Goal: Transaction & Acquisition: Purchase product/service

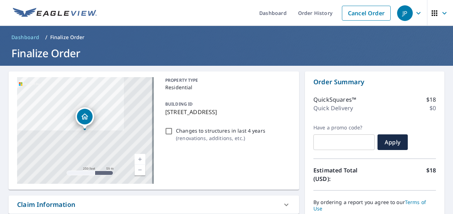
scroll to position [335, 0]
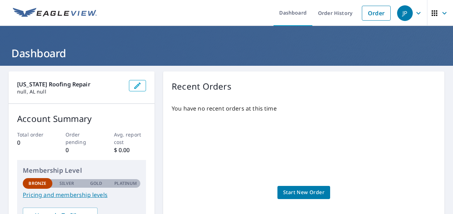
click at [289, 191] on span "Start New Order" at bounding box center [303, 192] width 41 height 9
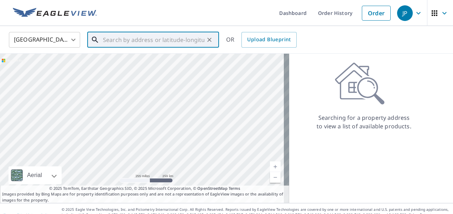
click at [162, 42] on input "text" at bounding box center [153, 40] width 101 height 20
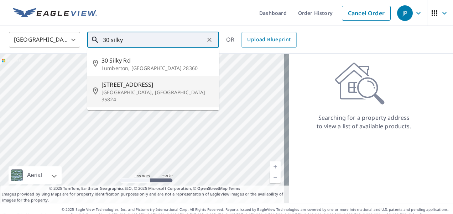
click at [128, 87] on span "30 Silky Oak Cir SW" at bounding box center [157, 84] width 112 height 9
type input "30 Silky Oak Cir SW Huntsville, AL 35824"
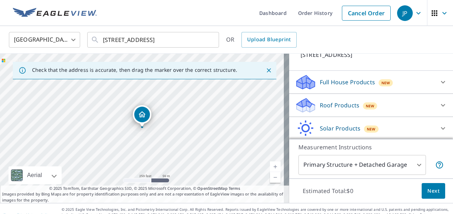
scroll to position [57, 0]
click at [425, 99] on div "Roof Products New" at bounding box center [371, 104] width 152 height 17
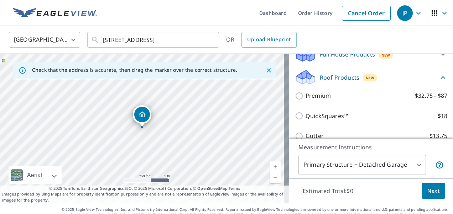
scroll to position [95, 0]
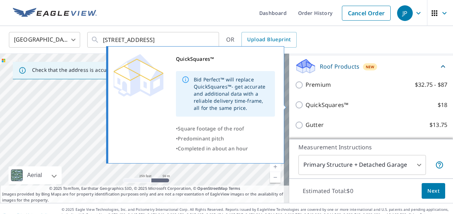
click at [399, 104] on label "QuickSquares™ $18" at bounding box center [376, 105] width 142 height 9
click at [305, 104] on input "QuickSquares™ $18" at bounding box center [300, 105] width 11 height 9
checkbox input "true"
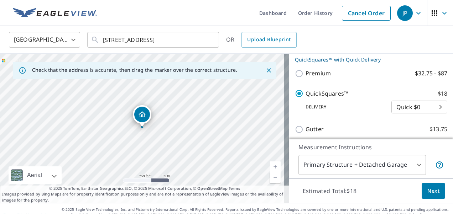
scroll to position [126, 0]
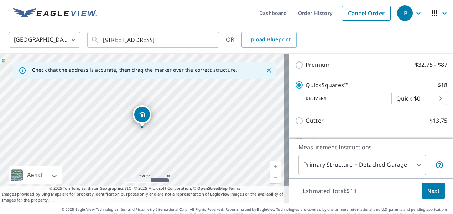
click at [423, 100] on body "JP JP Dashboard Order History Cancel Order JP United States US ​ 30 Silky Oak C…" at bounding box center [226, 107] width 453 height 214
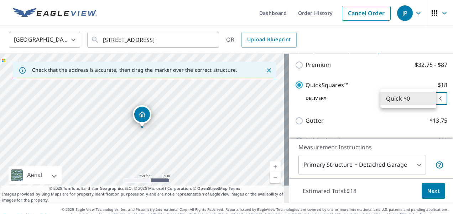
click at [414, 98] on li "Quick $0" at bounding box center [408, 98] width 56 height 13
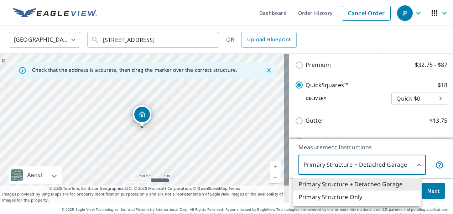
click at [407, 167] on body "JP JP Dashboard Order History Cancel Order JP United States US ​ 30 Silky Oak C…" at bounding box center [226, 107] width 453 height 214
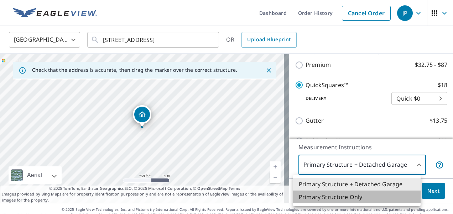
click at [358, 196] on li "Primary Structure Only" at bounding box center [356, 197] width 127 height 13
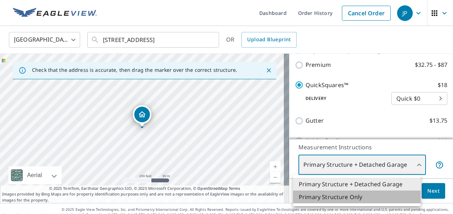
type input "2"
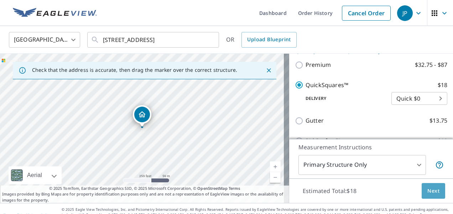
click at [427, 192] on span "Next" at bounding box center [433, 191] width 12 height 9
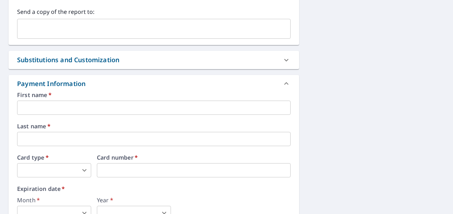
scroll to position [251, 0]
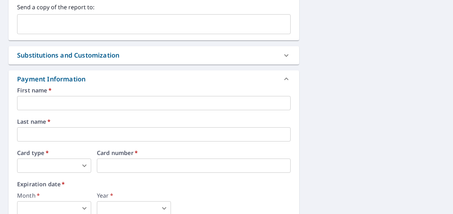
click at [228, 101] on input "text" at bounding box center [153, 103] width 273 height 14
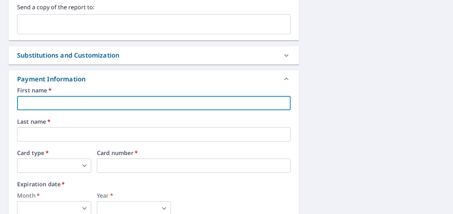
type input "jesus"
type input "jesus.plm256@gmail.com"
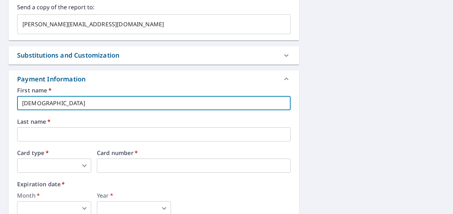
type input "palma"
click at [64, 165] on body "JP JP Dashboard Order History Cancel Order JP Dashboard / Finalize Order Finali…" at bounding box center [226, 107] width 453 height 214
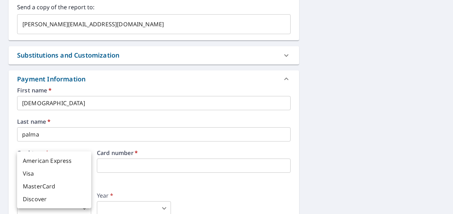
click at [45, 176] on li "Visa" at bounding box center [54, 173] width 74 height 13
type input "2"
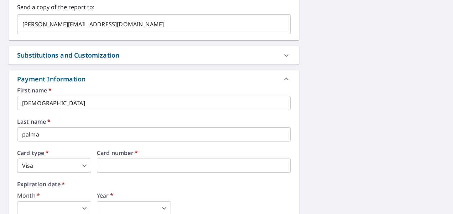
click at [114, 182] on label "Expiration date   *" at bounding box center [153, 185] width 273 height 6
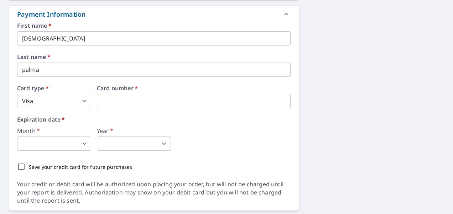
scroll to position [321, 0]
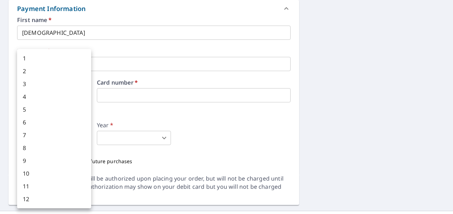
click at [63, 137] on body "JP JP Dashboard Order History Cancel Order JP Dashboard / Finalize Order Finali…" at bounding box center [226, 107] width 453 height 214
click at [45, 178] on li "10" at bounding box center [54, 173] width 74 height 13
type input "10"
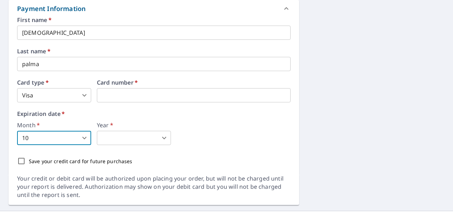
click at [135, 139] on body "JP JP Dashboard Order History Cancel Order JP Dashboard / Finalize Order Finali…" at bounding box center [226, 107] width 453 height 214
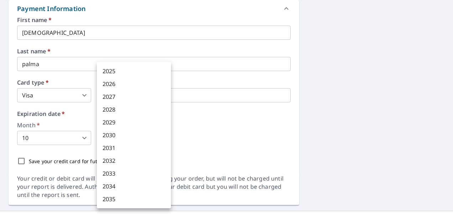
click at [127, 114] on li "2028" at bounding box center [134, 109] width 74 height 13
type input "2028"
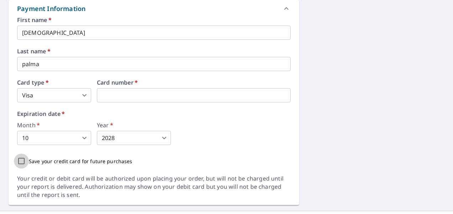
click at [20, 164] on input "Save your credit card for future purchases" at bounding box center [21, 161] width 15 height 15
checkbox input "true"
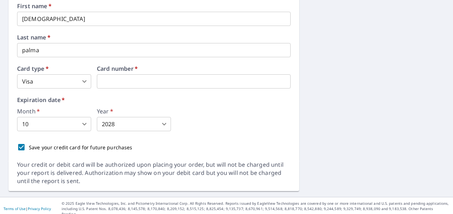
scroll to position [147, 0]
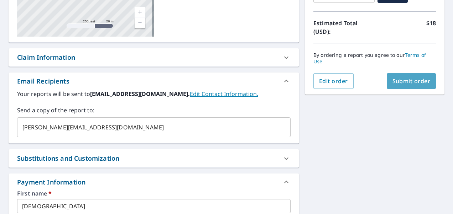
click at [393, 78] on span "Submit order" at bounding box center [411, 81] width 38 height 8
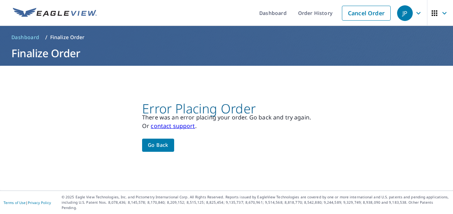
scroll to position [0, 0]
click at [163, 145] on span "Go back" at bounding box center [158, 145] width 21 height 9
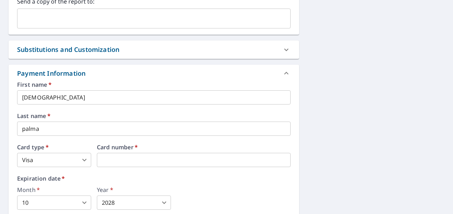
scroll to position [333, 0]
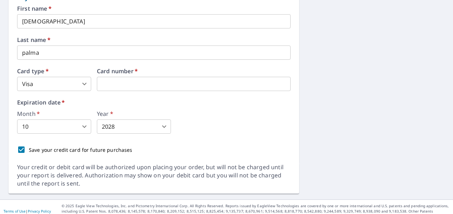
click at [203, 115] on div "Month   * 10 10 ​ Year   * 2028 2028 ​" at bounding box center [153, 122] width 273 height 23
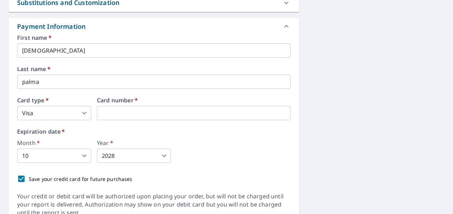
scroll to position [290, 0]
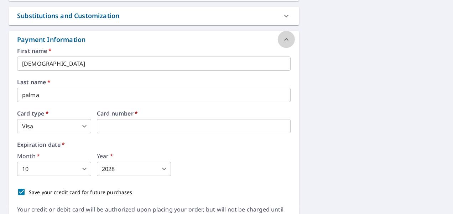
click at [282, 38] on icon at bounding box center [286, 39] width 9 height 9
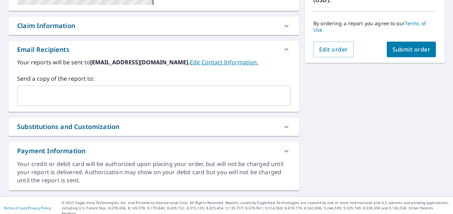
scroll to position [178, 0]
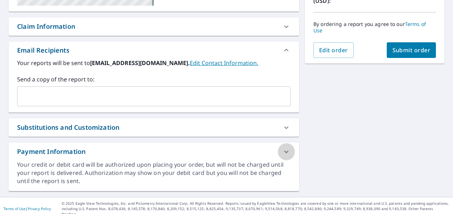
click at [282, 151] on icon at bounding box center [286, 152] width 9 height 9
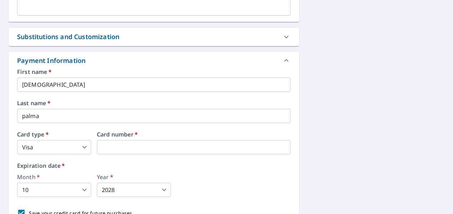
scroll to position [290, 0]
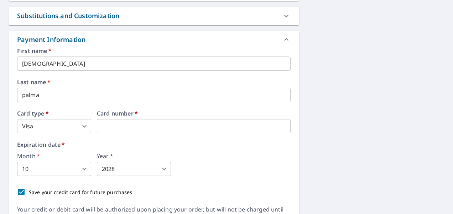
click at [284, 38] on icon at bounding box center [286, 39] width 4 height 2
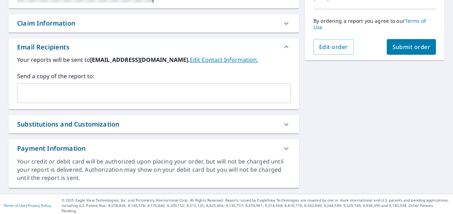
scroll to position [178, 0]
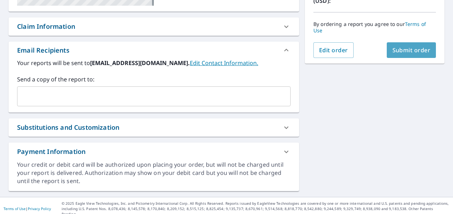
click at [396, 50] on span "Submit order" at bounding box center [411, 50] width 38 height 8
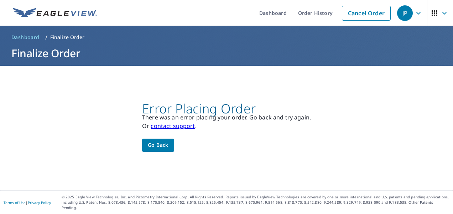
scroll to position [0, 0]
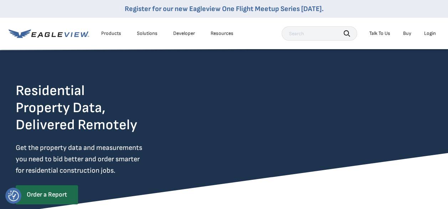
click at [219, 32] on div "Resources" at bounding box center [221, 33] width 23 height 6
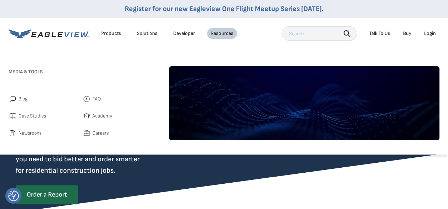
click at [183, 34] on link "Developer" at bounding box center [184, 33] width 22 height 6
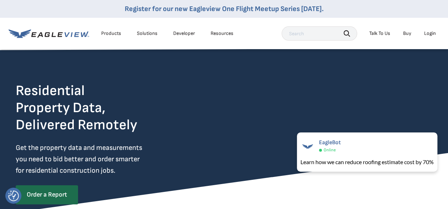
click at [429, 33] on div "Login" at bounding box center [430, 33] width 12 height 6
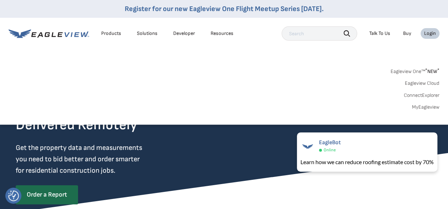
click at [428, 33] on div "Login" at bounding box center [430, 33] width 12 height 6
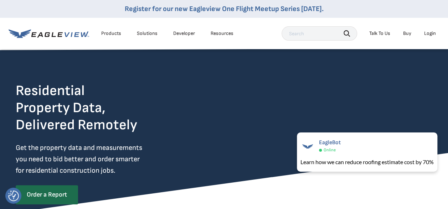
click at [428, 33] on div "Login" at bounding box center [430, 33] width 12 height 6
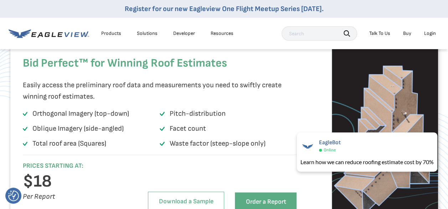
scroll to position [571, 0]
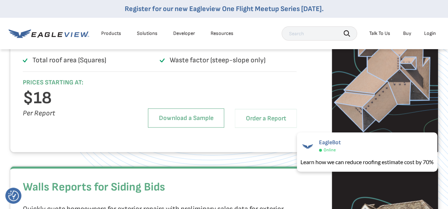
click at [243, 127] on link "Order a Report" at bounding box center [266, 118] width 62 height 19
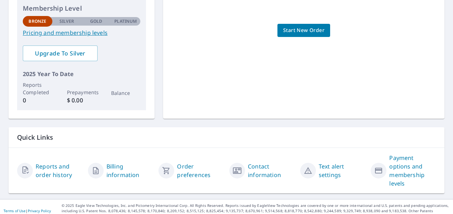
scroll to position [95, 0]
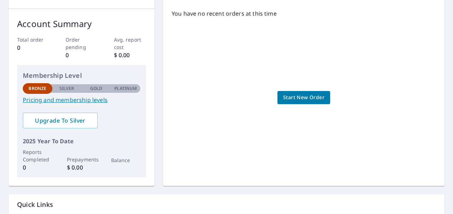
click at [292, 98] on span "Start New Order" at bounding box center [303, 97] width 41 height 9
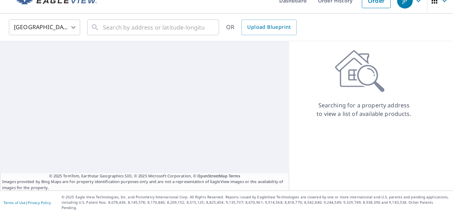
scroll to position [7, 0]
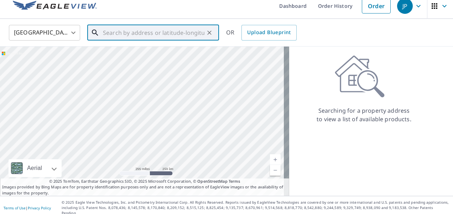
click at [143, 35] on input "text" at bounding box center [153, 33] width 101 height 20
type input "8"
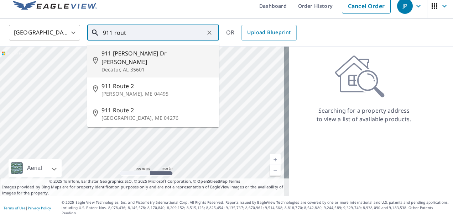
click at [135, 52] on span "911 Routon Dr SW" at bounding box center [157, 57] width 112 height 17
type input "911 Routon Dr SW Decatur, AL 35601"
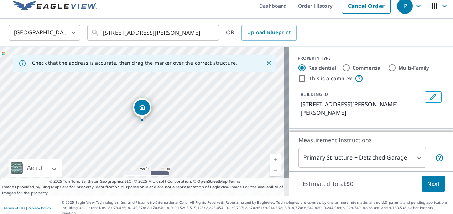
click at [142, 104] on icon "Dropped pin, building 1, Residential property, 911 Routon Dr SW Decatur, AL 356…" at bounding box center [142, 107] width 9 height 9
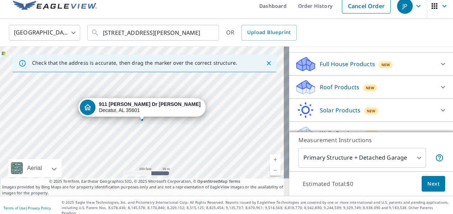
scroll to position [79, 0]
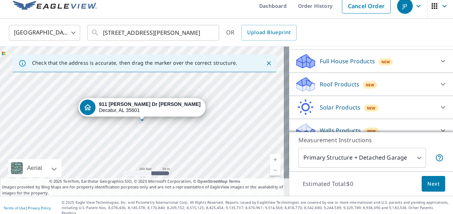
click at [350, 80] on p "Roof Products" at bounding box center [340, 84] width 40 height 9
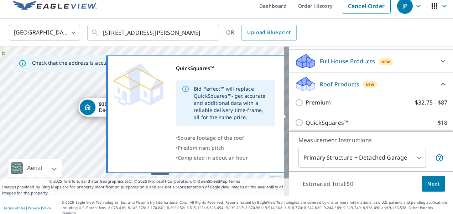
click at [339, 119] on p "QuickSquares™" at bounding box center [326, 123] width 43 height 9
click at [305, 119] on input "QuickSquares™ $18" at bounding box center [300, 123] width 11 height 9
checkbox input "true"
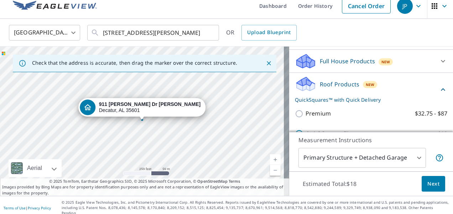
click at [432, 184] on span "Next" at bounding box center [433, 184] width 12 height 9
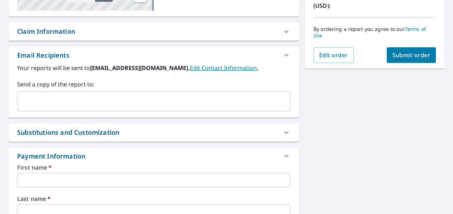
scroll to position [210, 0]
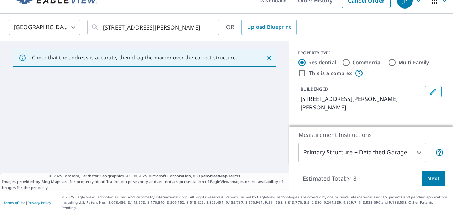
scroll to position [7, 0]
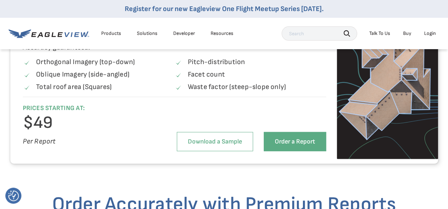
scroll to position [810, 0]
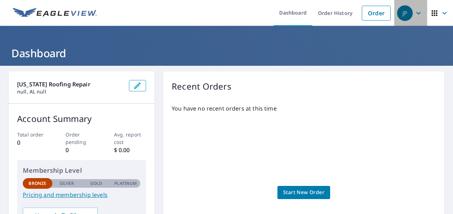
click at [402, 17] on div "JP" at bounding box center [405, 13] width 16 height 16
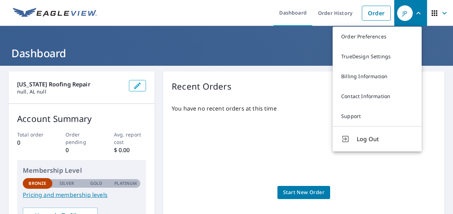
click at [402, 17] on div "JP" at bounding box center [405, 13] width 16 height 16
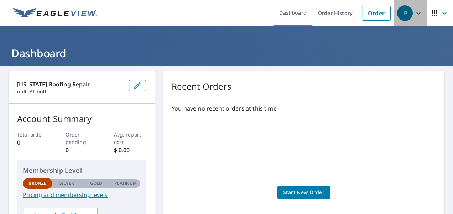
click at [406, 14] on div "JP" at bounding box center [405, 13] width 16 height 16
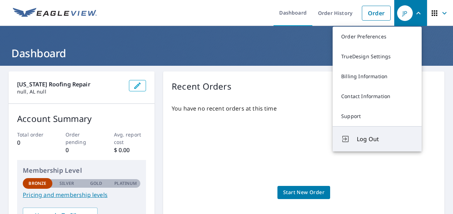
click at [358, 137] on span "Log Out" at bounding box center [385, 139] width 56 height 9
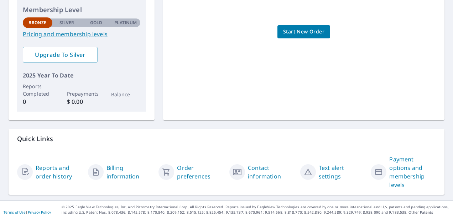
scroll to position [165, 0]
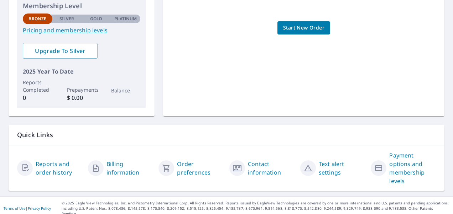
click at [396, 169] on link "Payment options and membership levels" at bounding box center [412, 168] width 47 height 34
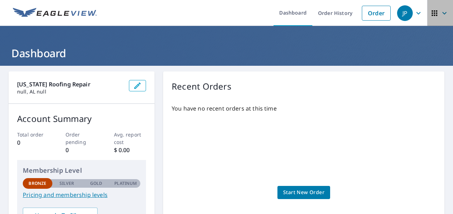
click at [440, 14] on icon "button" at bounding box center [444, 13] width 9 height 9
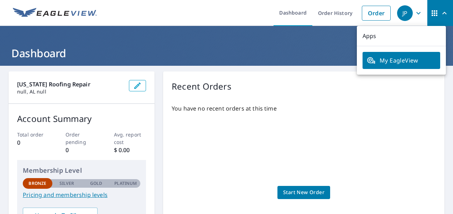
click at [412, 59] on span "My EagleView" at bounding box center [401, 60] width 69 height 9
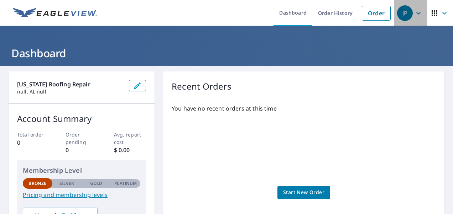
click at [416, 14] on icon "button" at bounding box center [418, 13] width 4 height 2
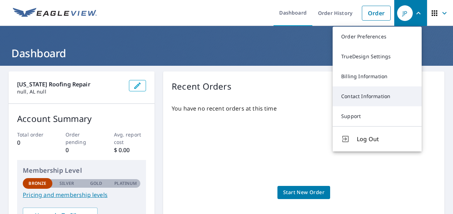
click at [386, 94] on link "Contact Information" at bounding box center [377, 97] width 89 height 20
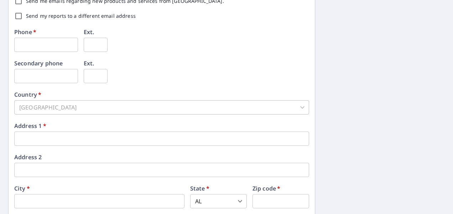
scroll to position [287, 0]
